Goal: Transaction & Acquisition: Purchase product/service

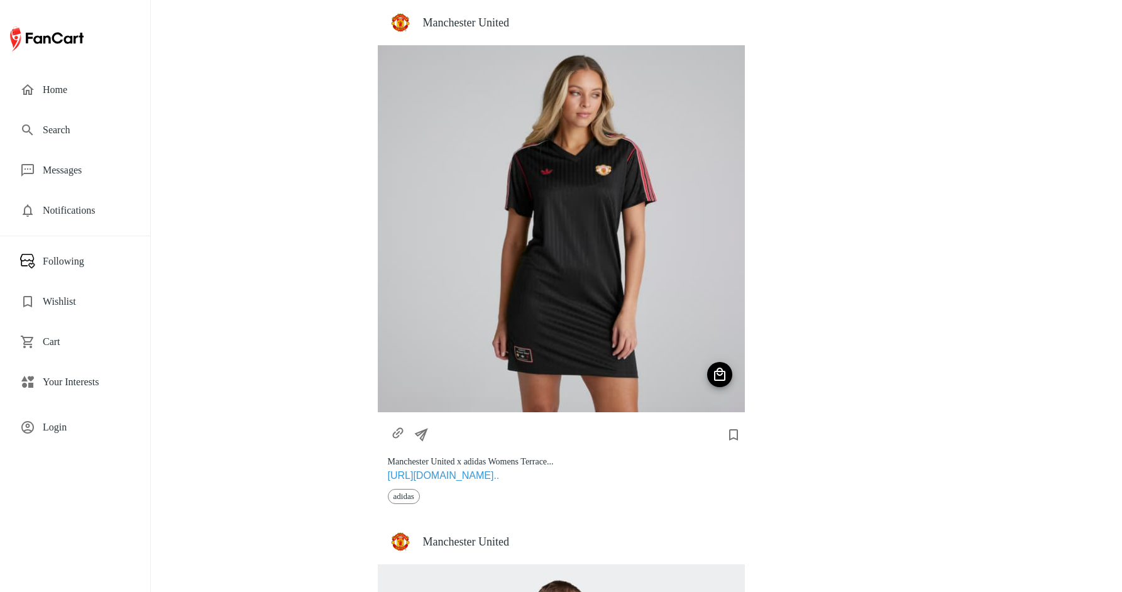
click at [488, 21] on h4 "Manchester United" at bounding box center [579, 23] width 312 height 14
click at [50, 431] on span "Login" at bounding box center [86, 427] width 87 height 15
